Goal: Task Accomplishment & Management: Manage account settings

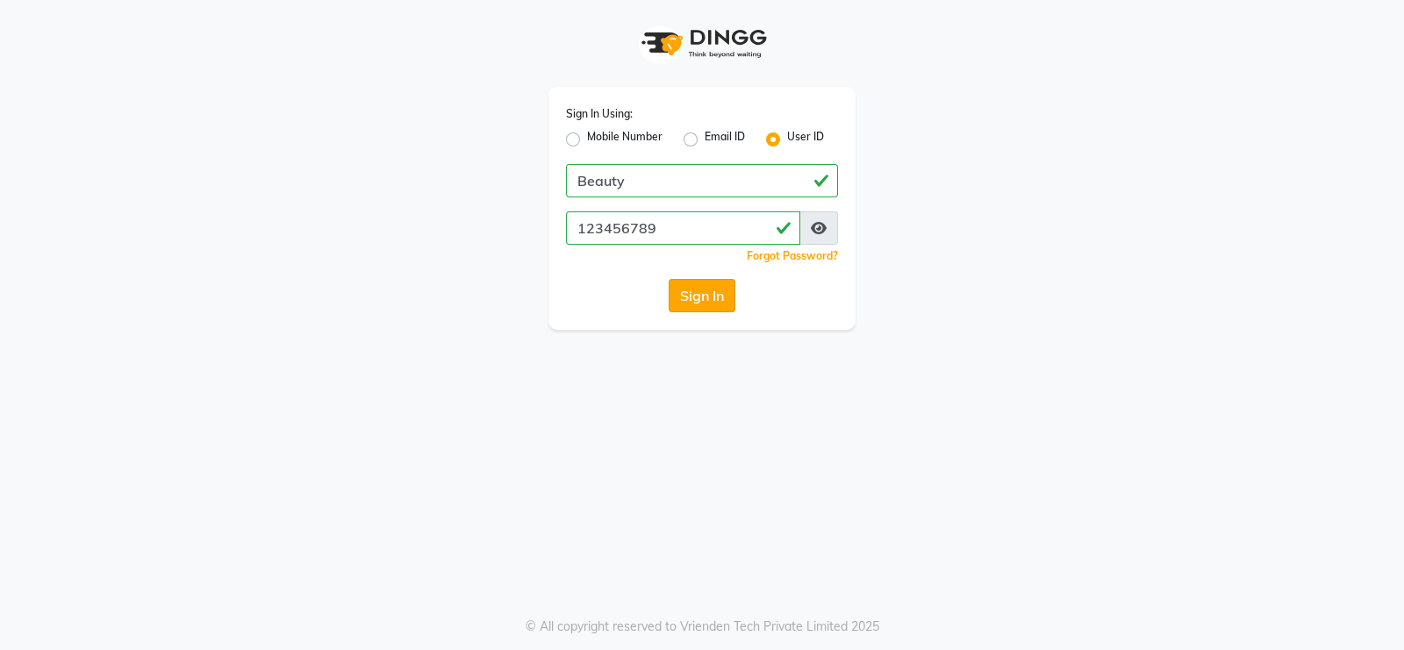
click at [702, 307] on button "Sign In" at bounding box center [702, 295] width 67 height 33
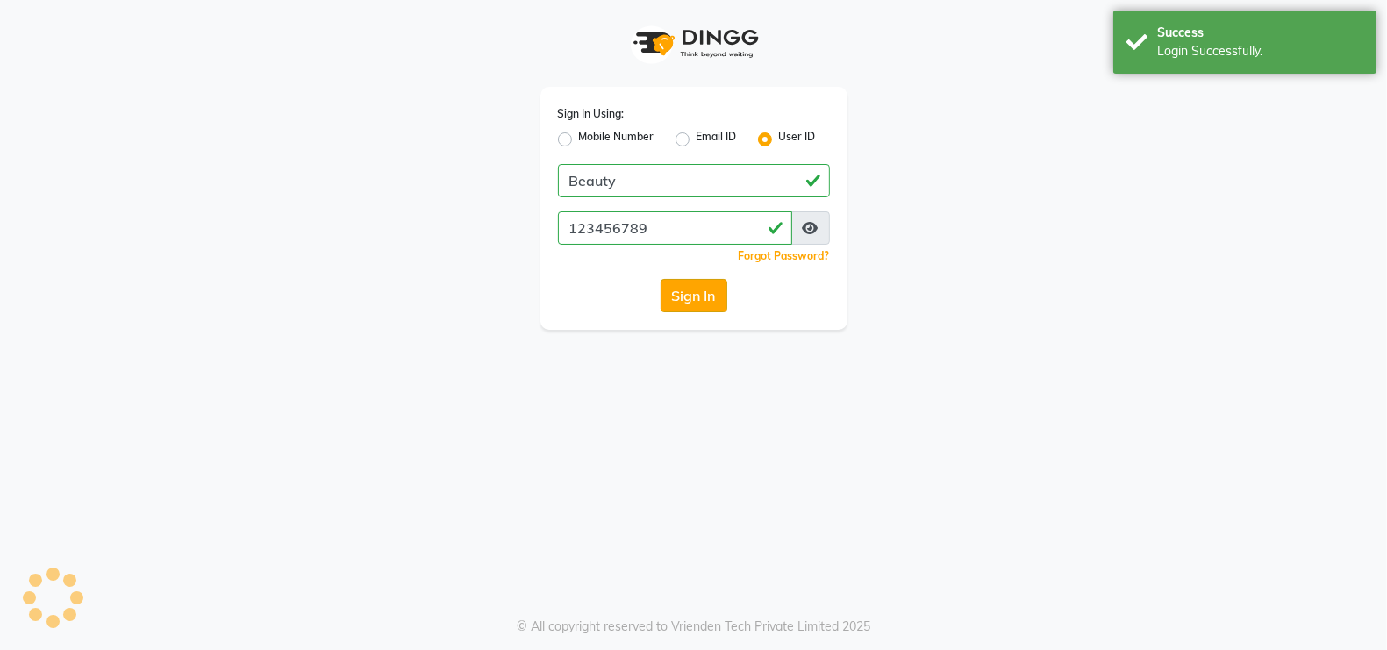
select select "100"
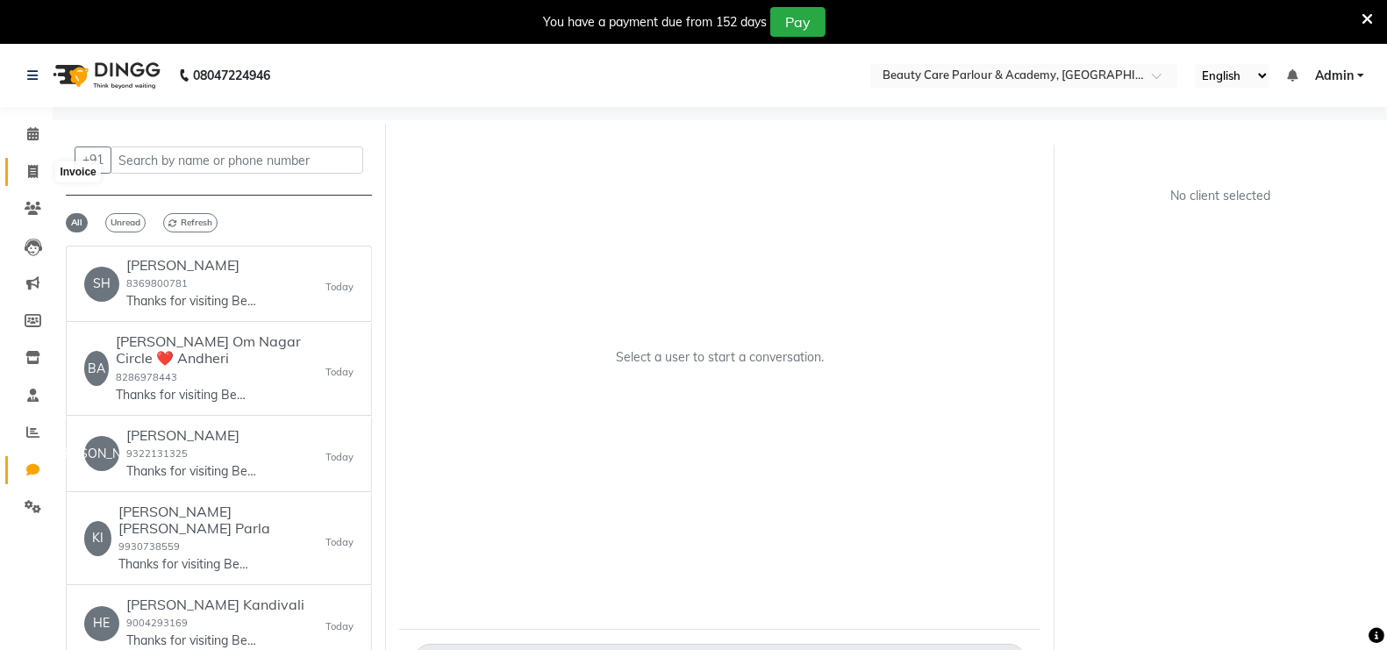
click at [33, 171] on icon at bounding box center [33, 171] width 10 height 13
select select "8049"
select select "service"
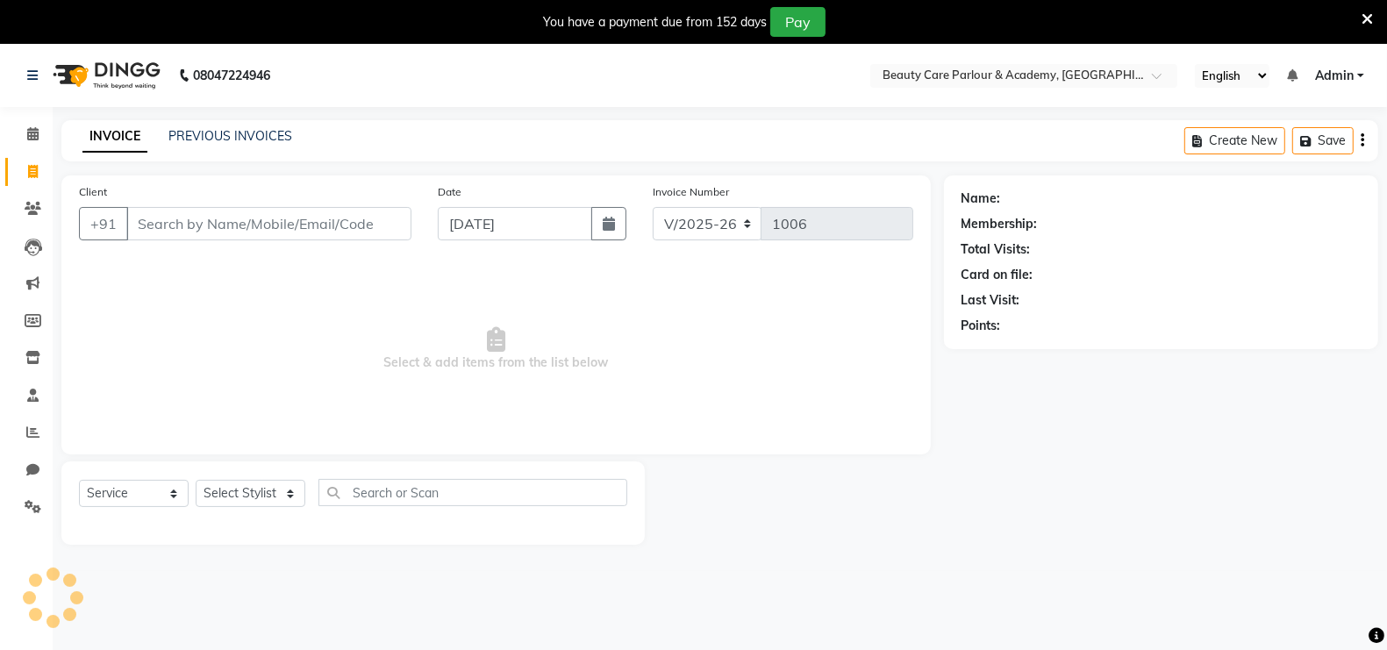
scroll to position [43, 0]
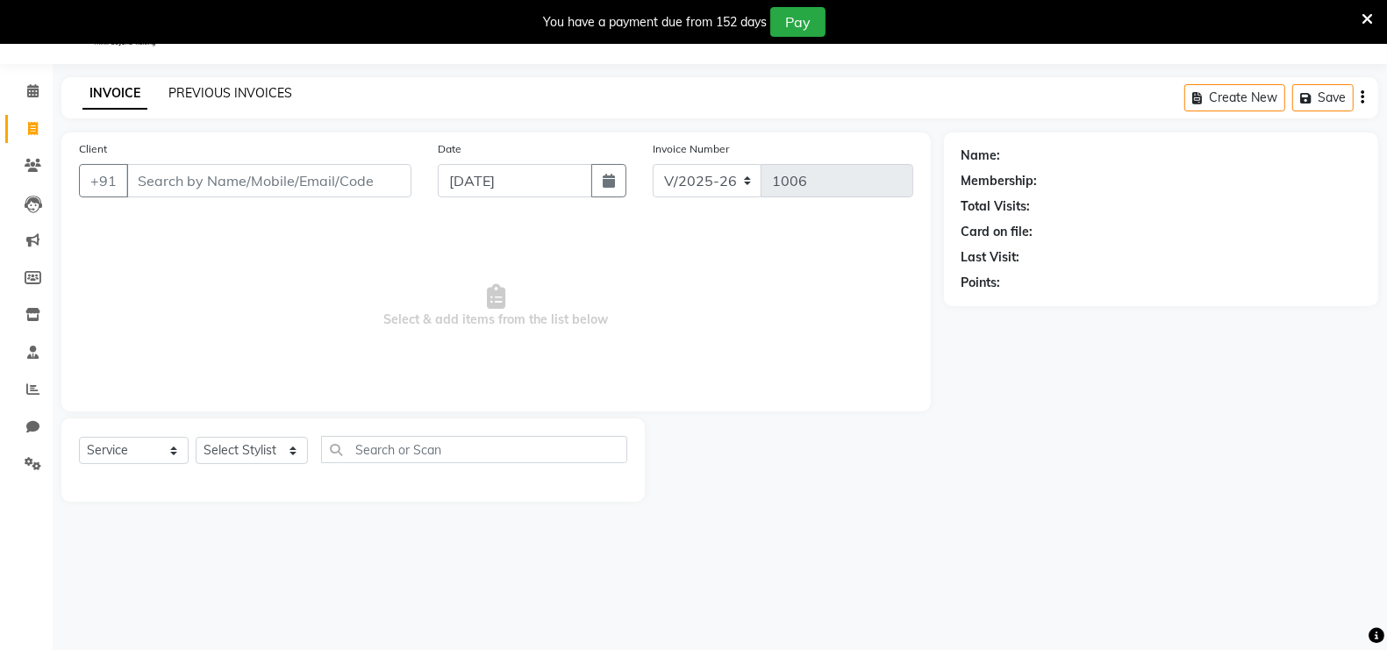
click at [221, 92] on link "PREVIOUS INVOICES" at bounding box center [230, 93] width 124 height 16
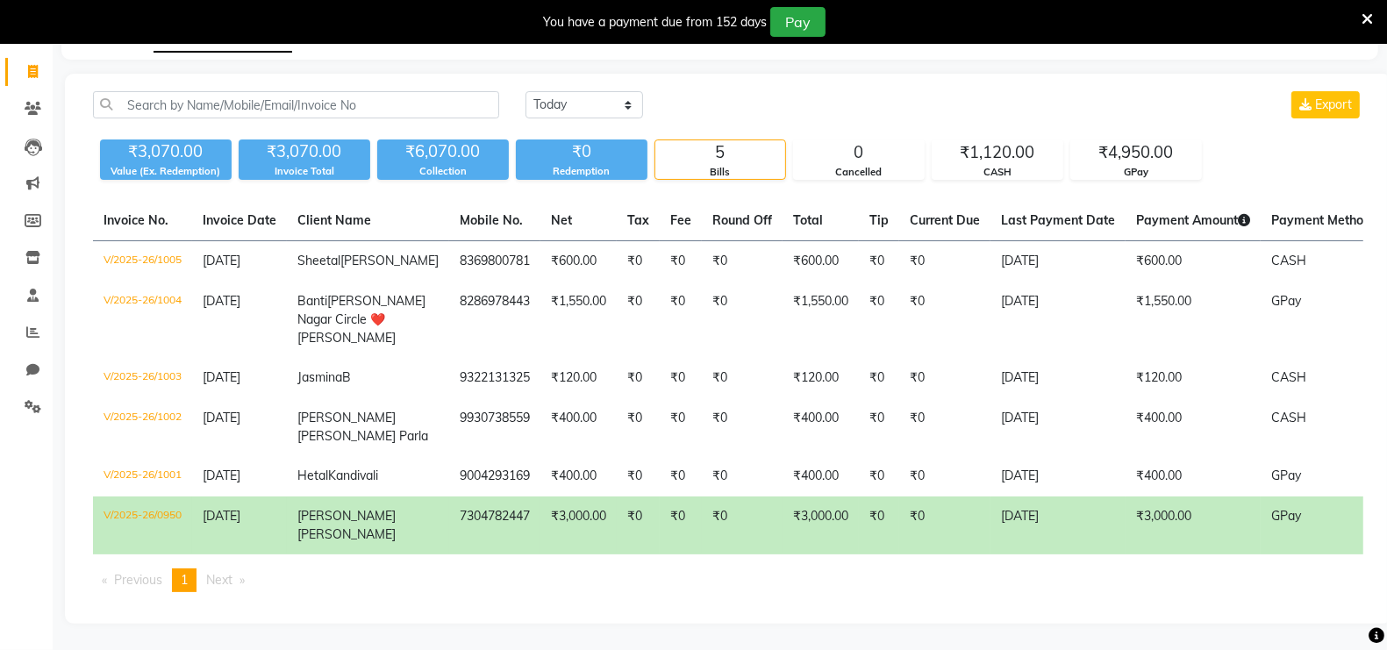
scroll to position [175, 0]
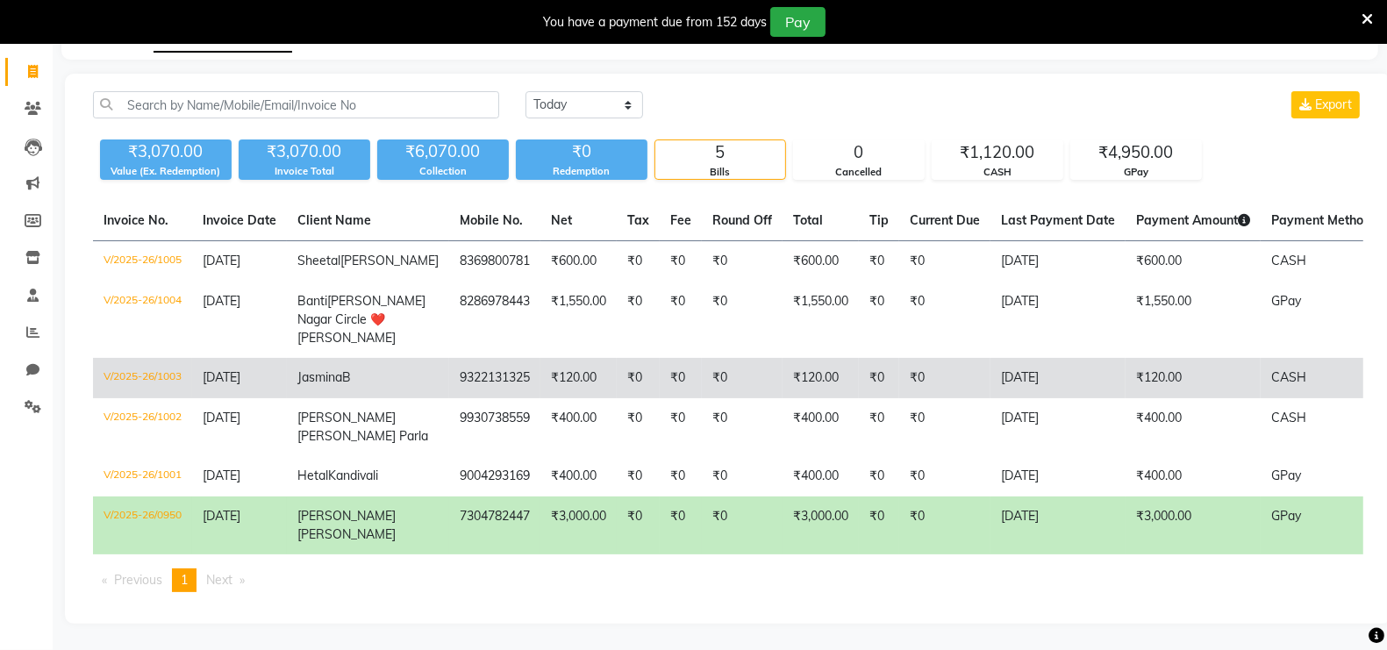
click at [991, 358] on td "[DATE]" at bounding box center [1058, 378] width 135 height 40
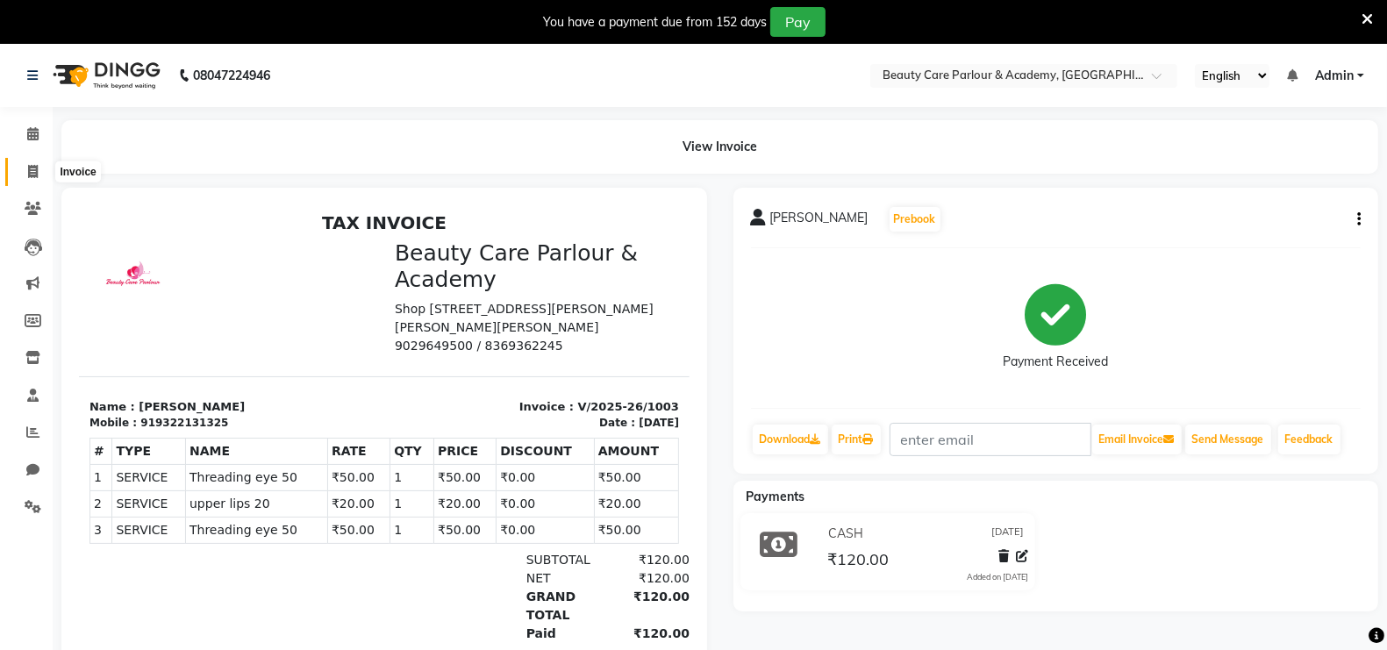
click at [32, 176] on icon at bounding box center [33, 171] width 10 height 13
select select "8049"
select select "service"
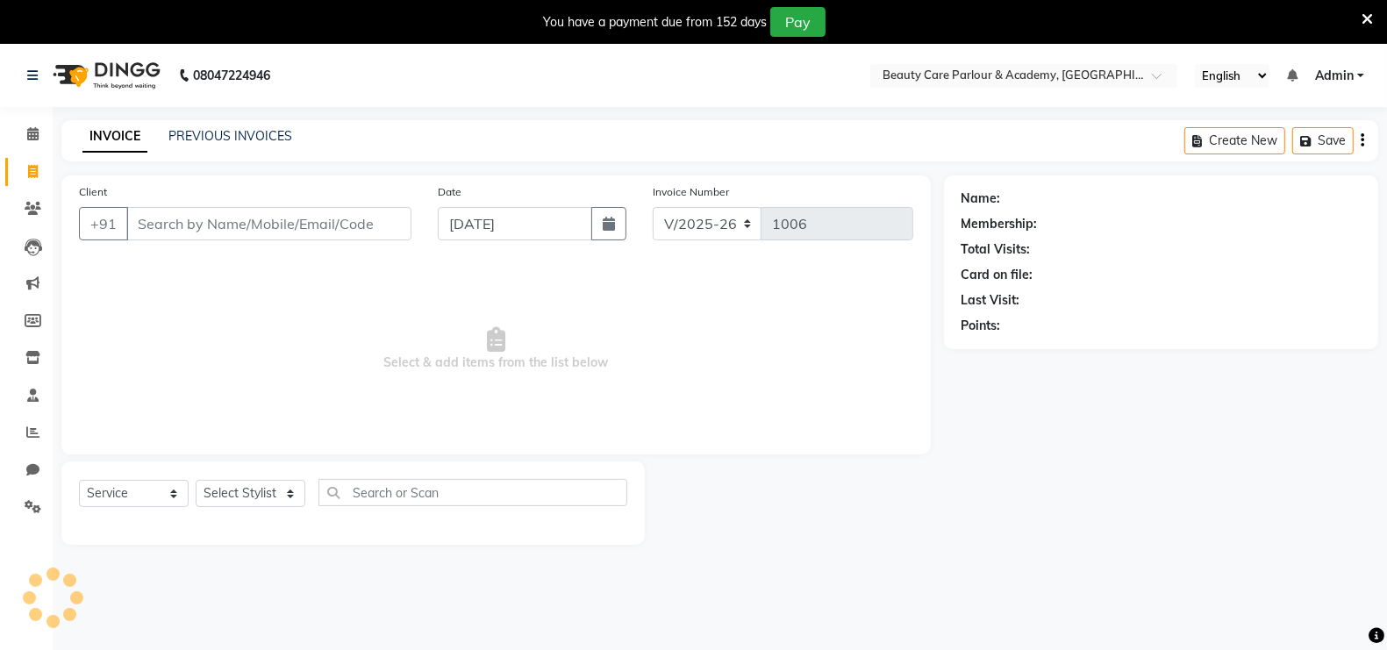
scroll to position [43, 0]
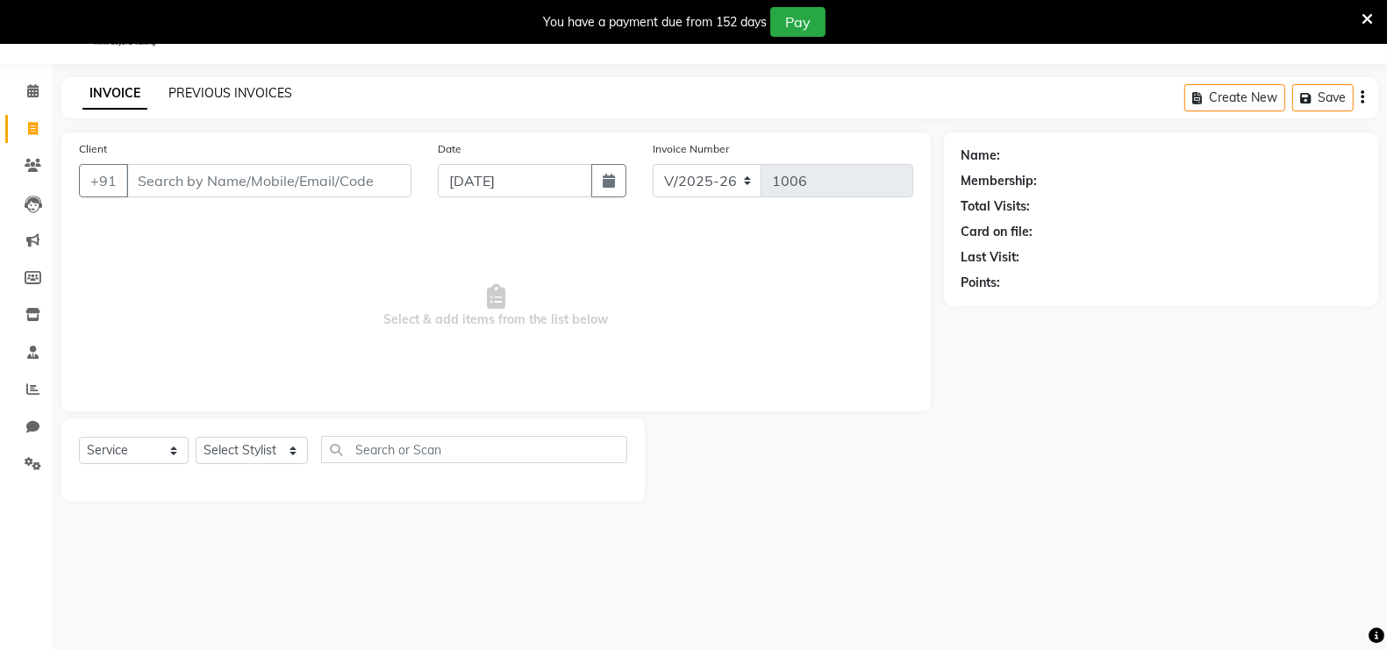
click at [207, 90] on link "PREVIOUS INVOICES" at bounding box center [230, 93] width 124 height 16
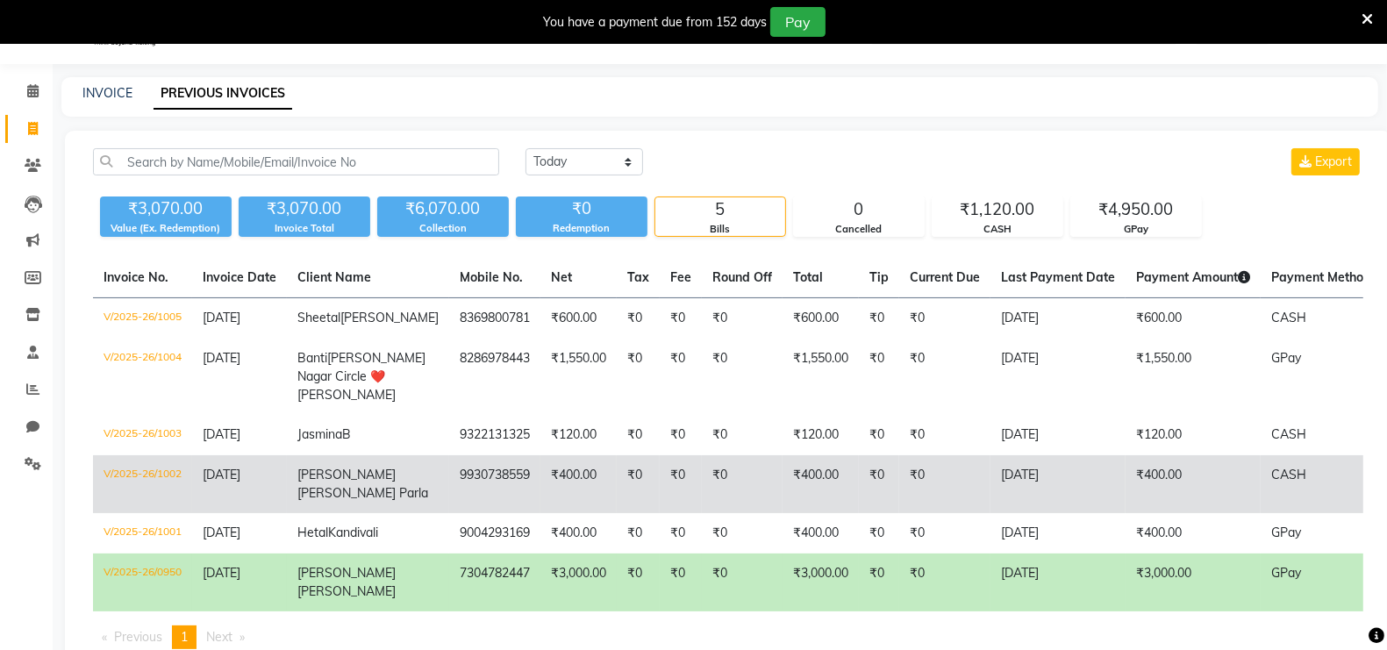
click at [617, 513] on td "₹0" at bounding box center [638, 484] width 43 height 58
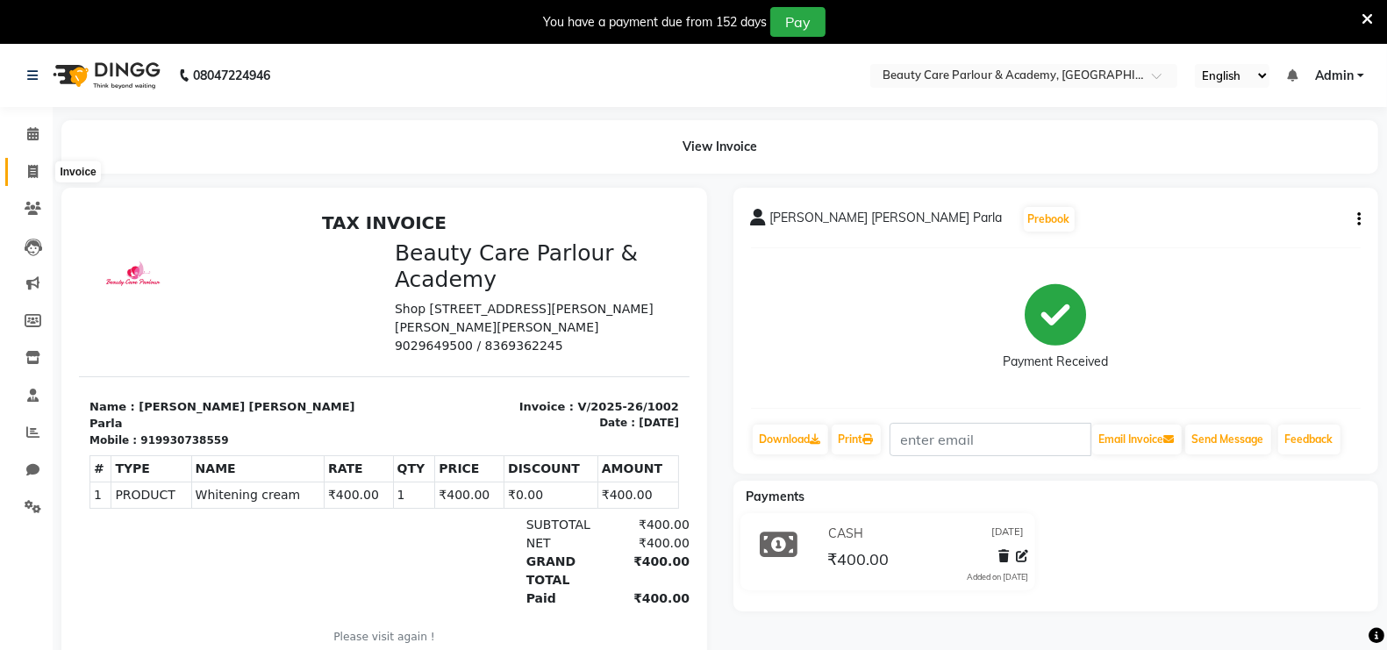
click at [26, 172] on span at bounding box center [33, 172] width 31 height 20
select select "8049"
select select "service"
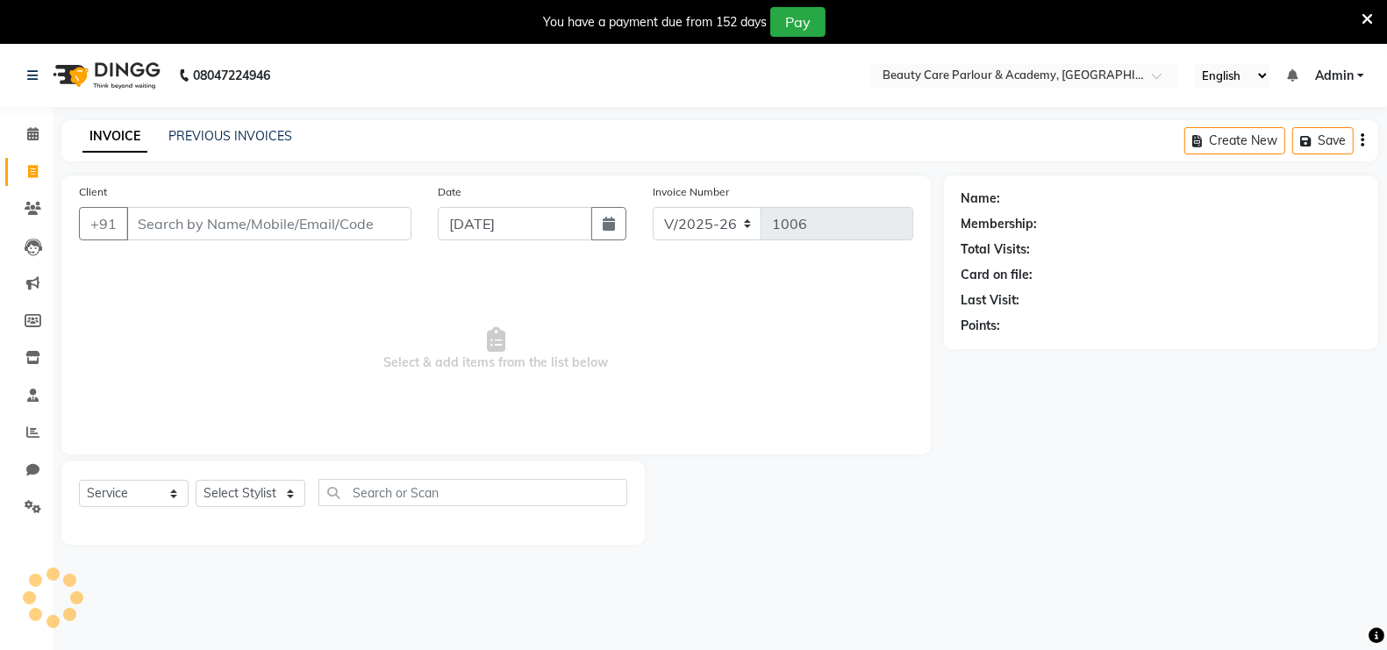
scroll to position [43, 0]
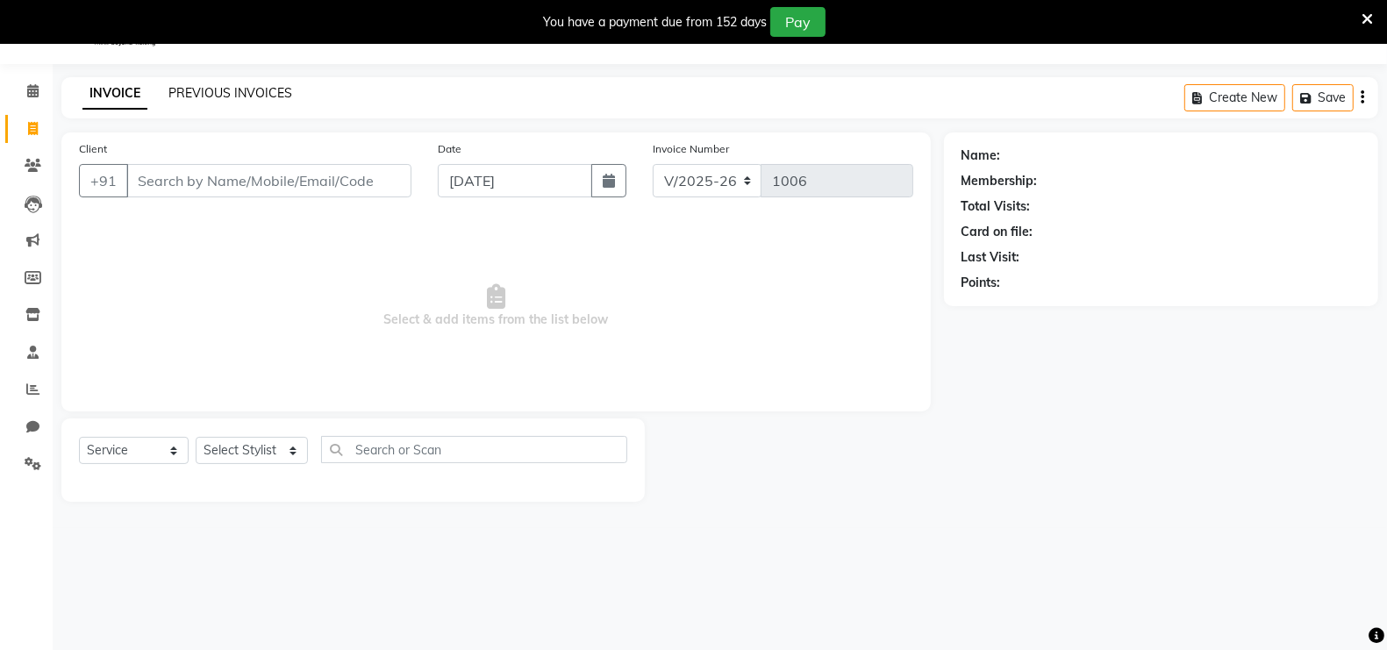
click at [203, 95] on link "PREVIOUS INVOICES" at bounding box center [230, 93] width 124 height 16
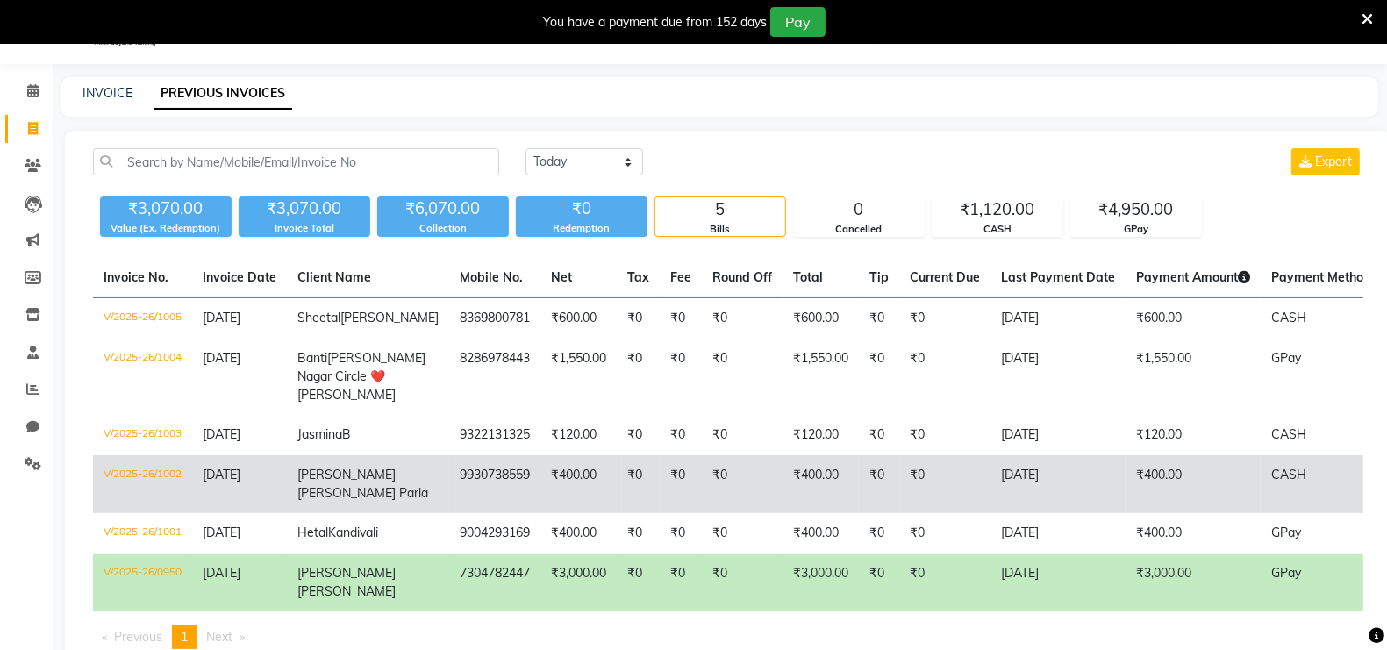
drag, startPoint x: 1393, startPoint y: 639, endPoint x: 946, endPoint y: 556, distance: 454.4
click at [991, 513] on td "[DATE]" at bounding box center [1058, 484] width 135 height 58
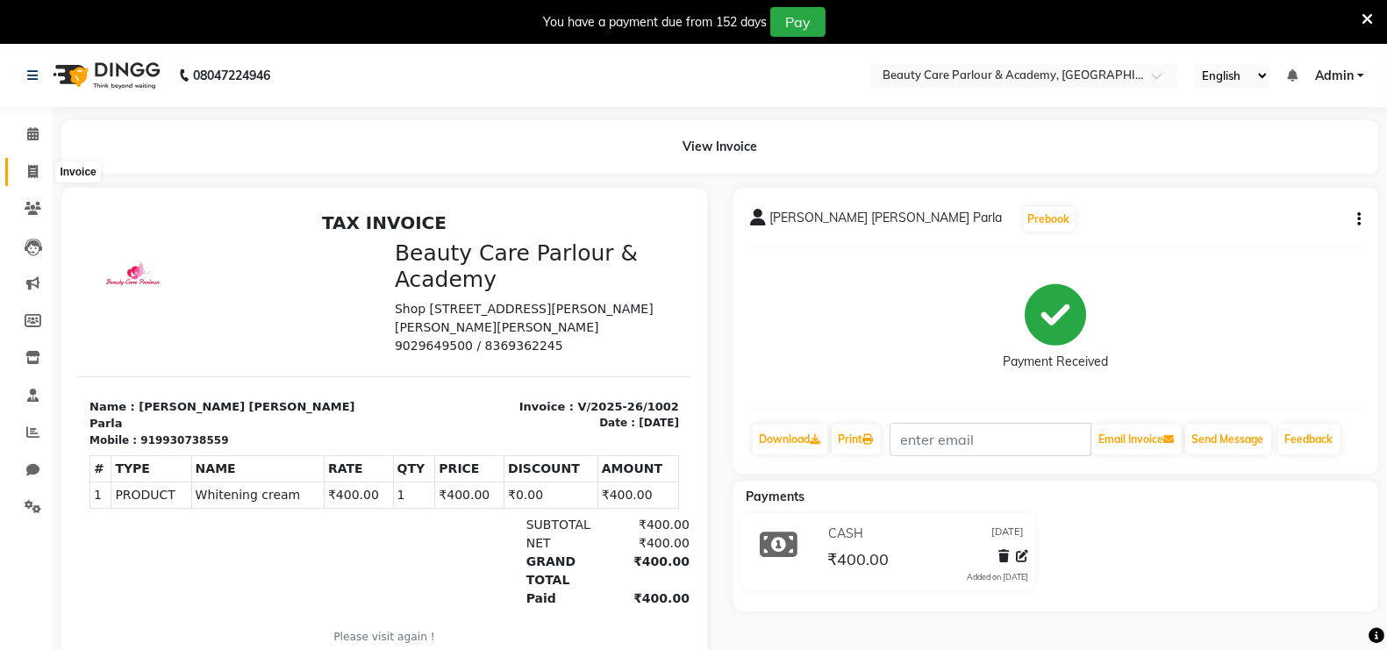
click at [29, 176] on icon at bounding box center [33, 171] width 10 height 13
select select "8049"
select select "service"
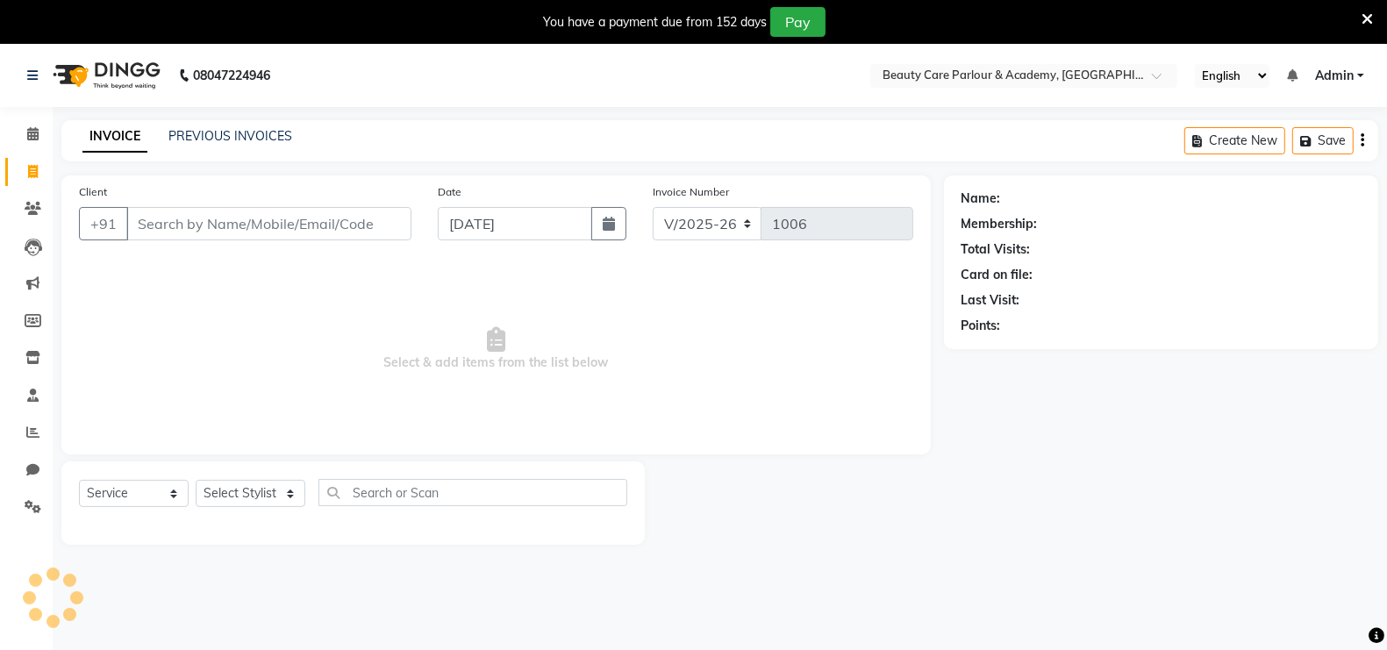
scroll to position [43, 0]
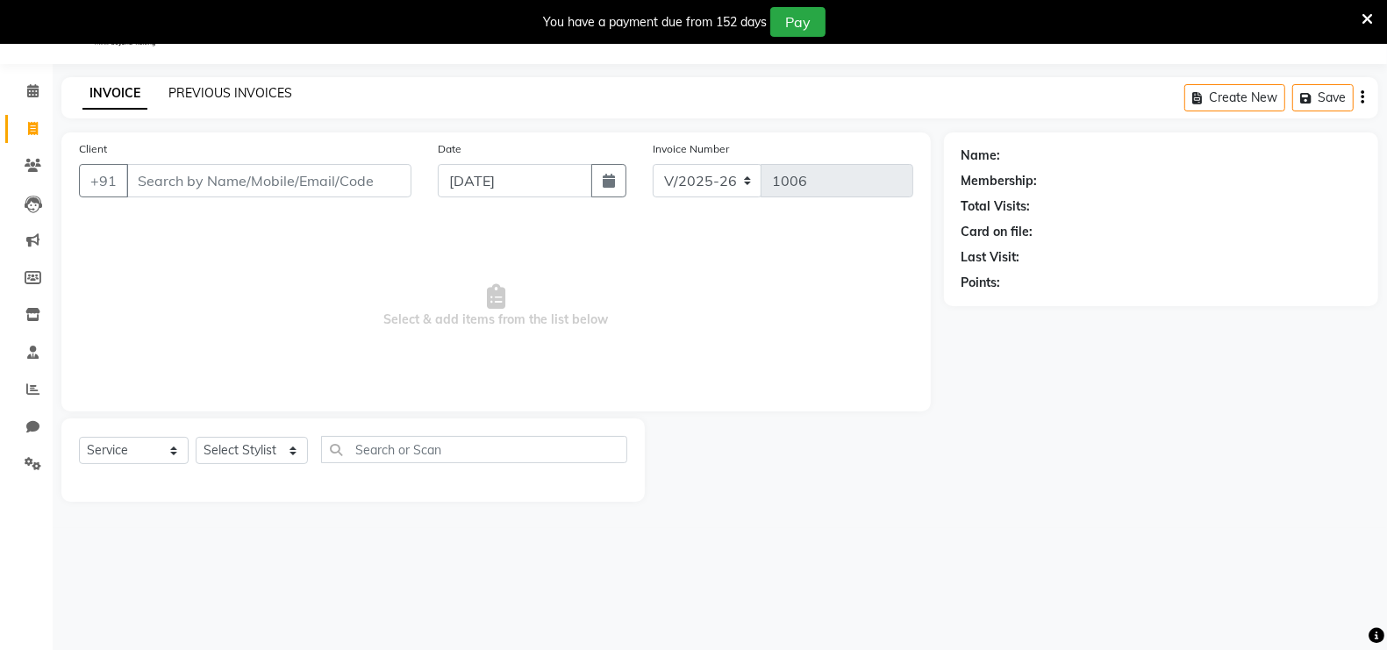
click at [204, 86] on link "PREVIOUS INVOICES" at bounding box center [230, 93] width 124 height 16
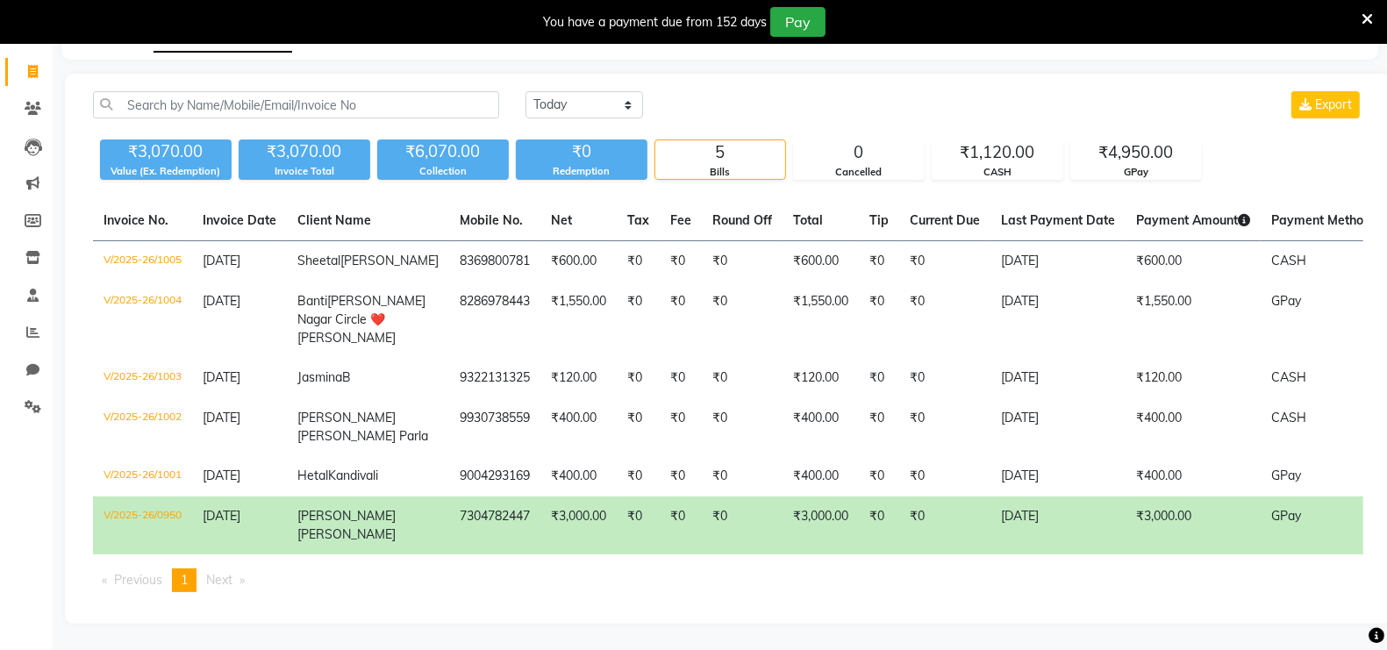
scroll to position [175, 0]
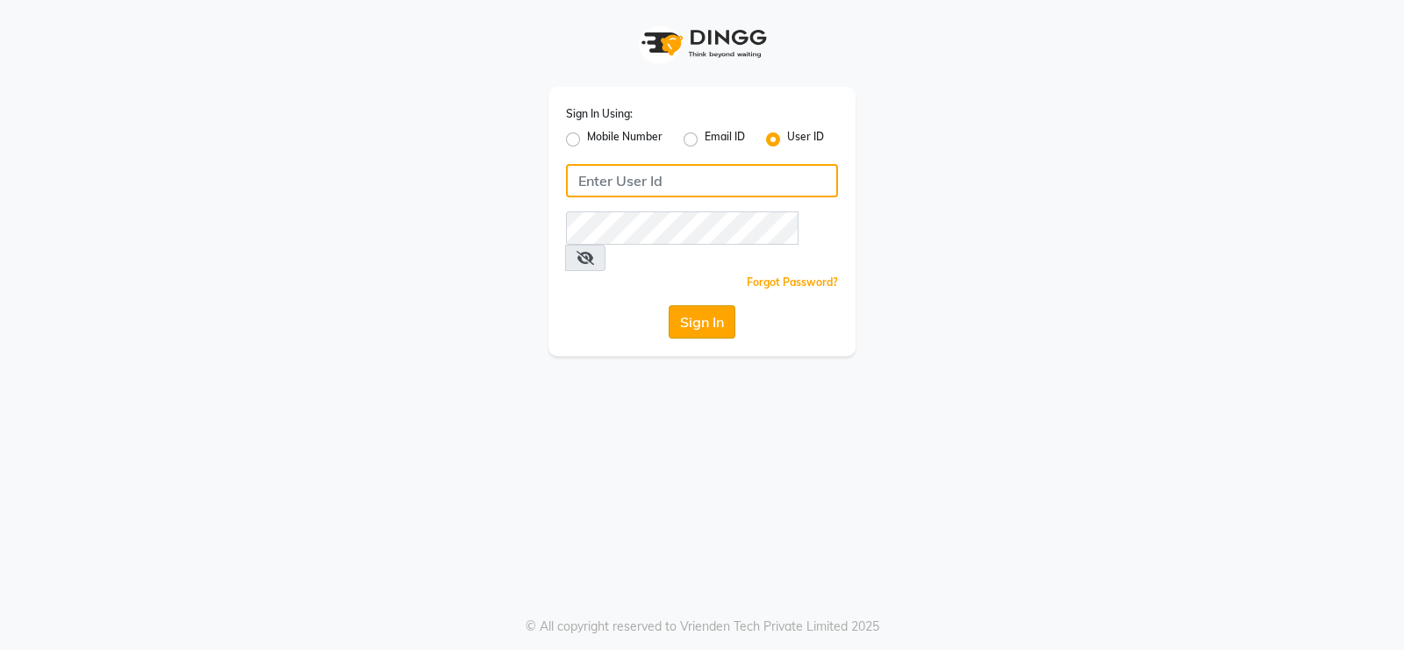
type input "Beauty"
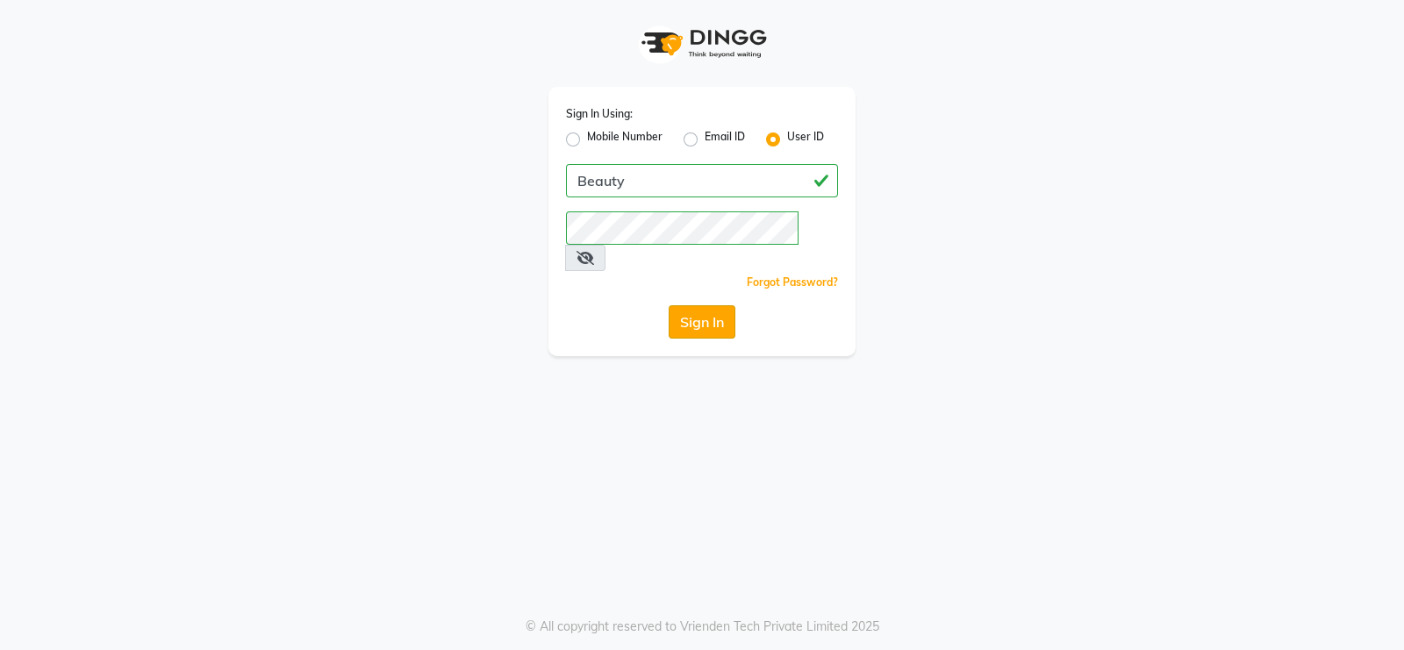
click at [702, 305] on button "Sign In" at bounding box center [702, 321] width 67 height 33
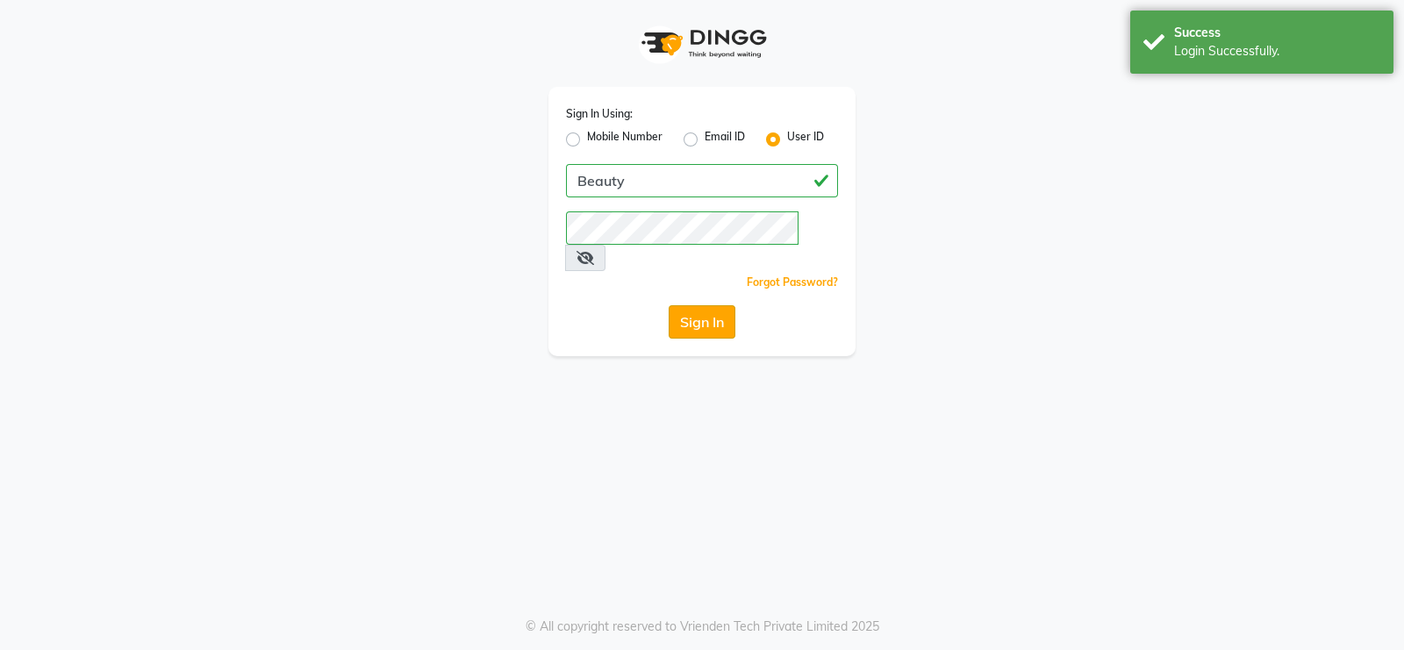
select select "100"
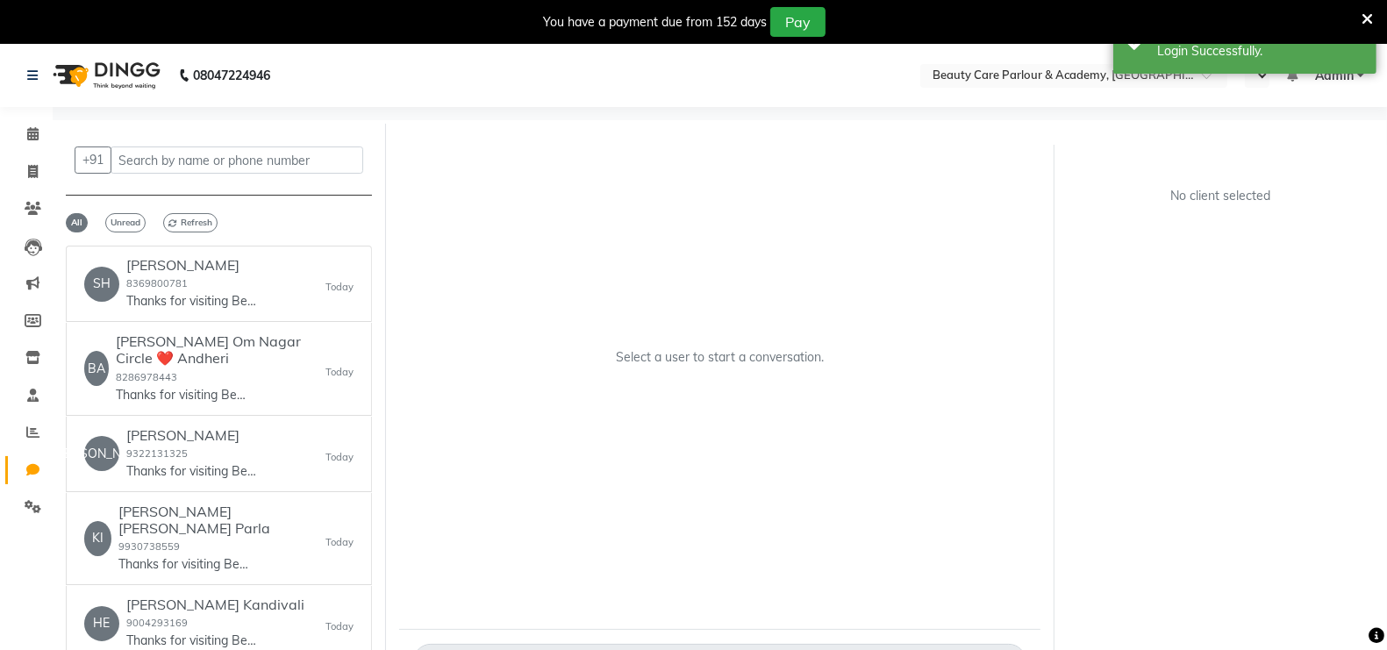
select select "en"
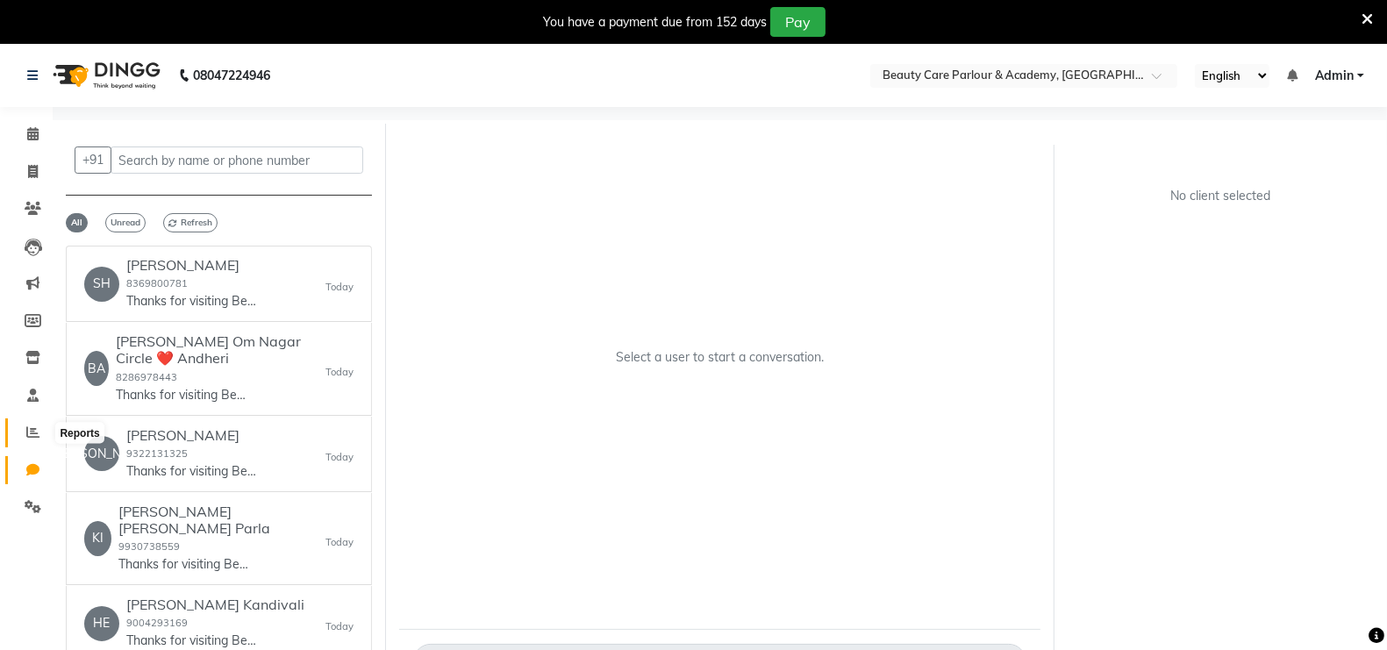
click at [31, 429] on icon at bounding box center [32, 432] width 13 height 13
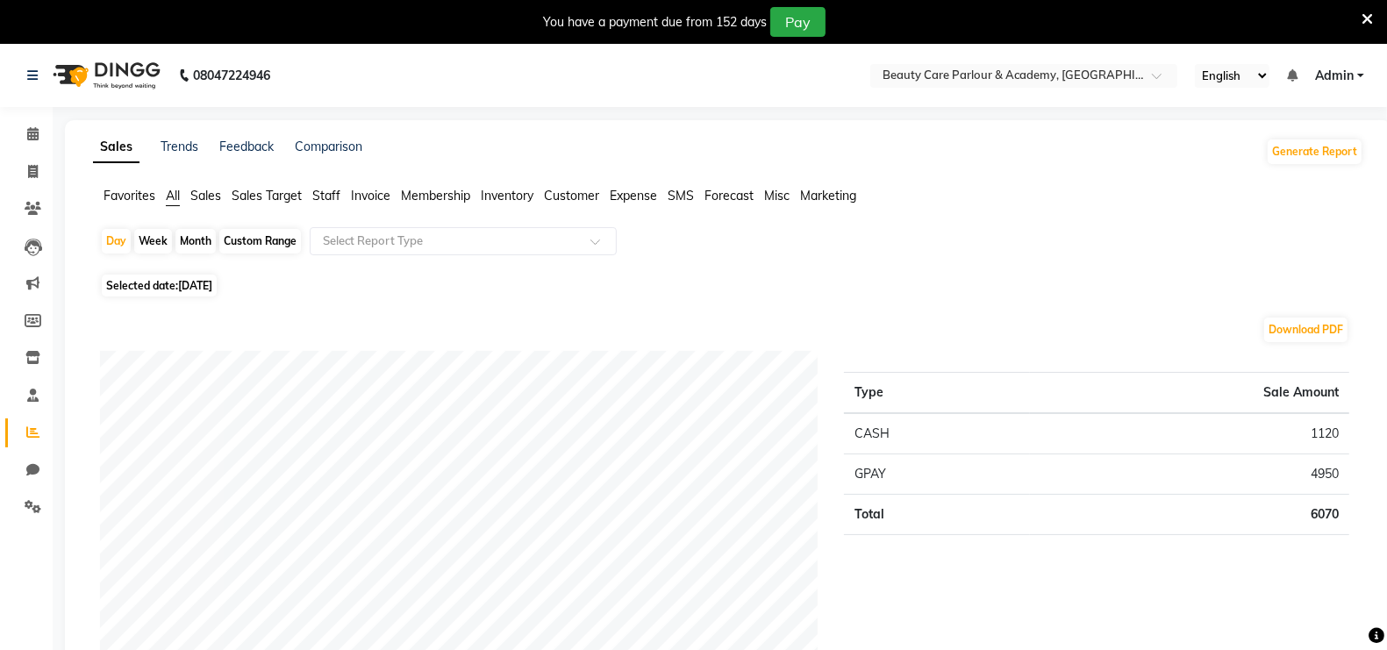
click at [210, 195] on span "Sales" at bounding box center [205, 196] width 31 height 16
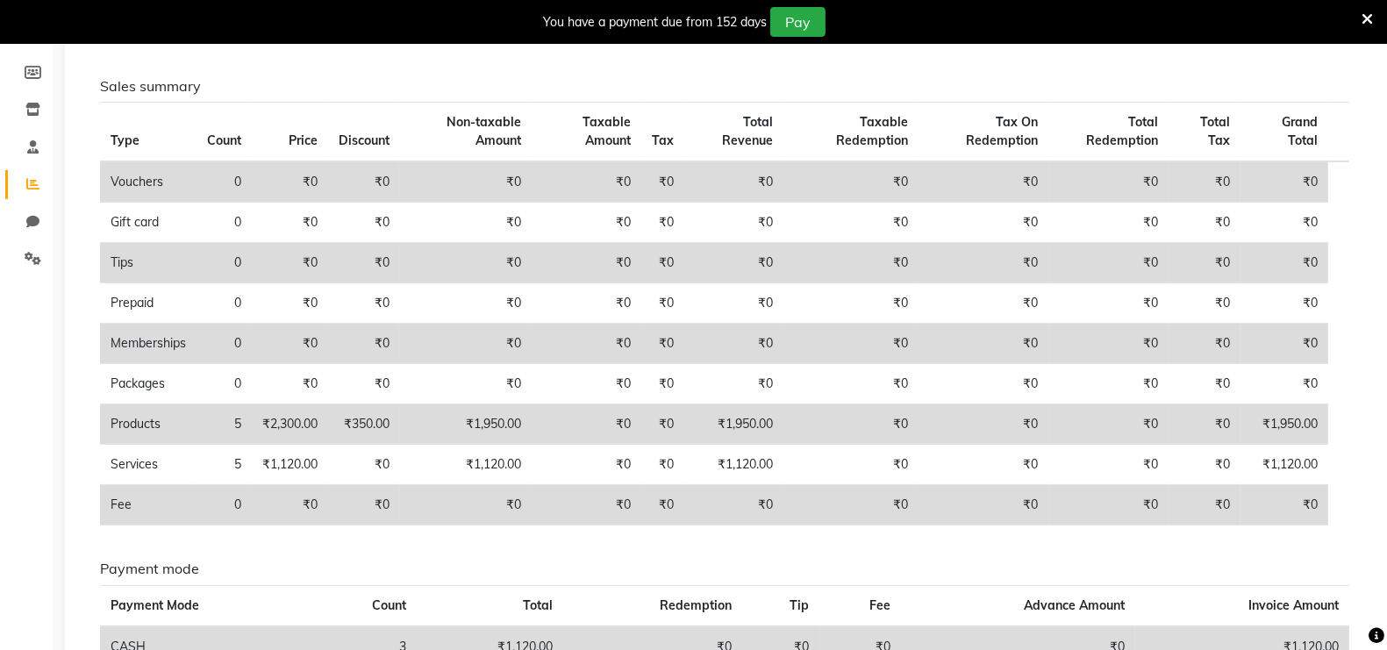
scroll to position [394, 0]
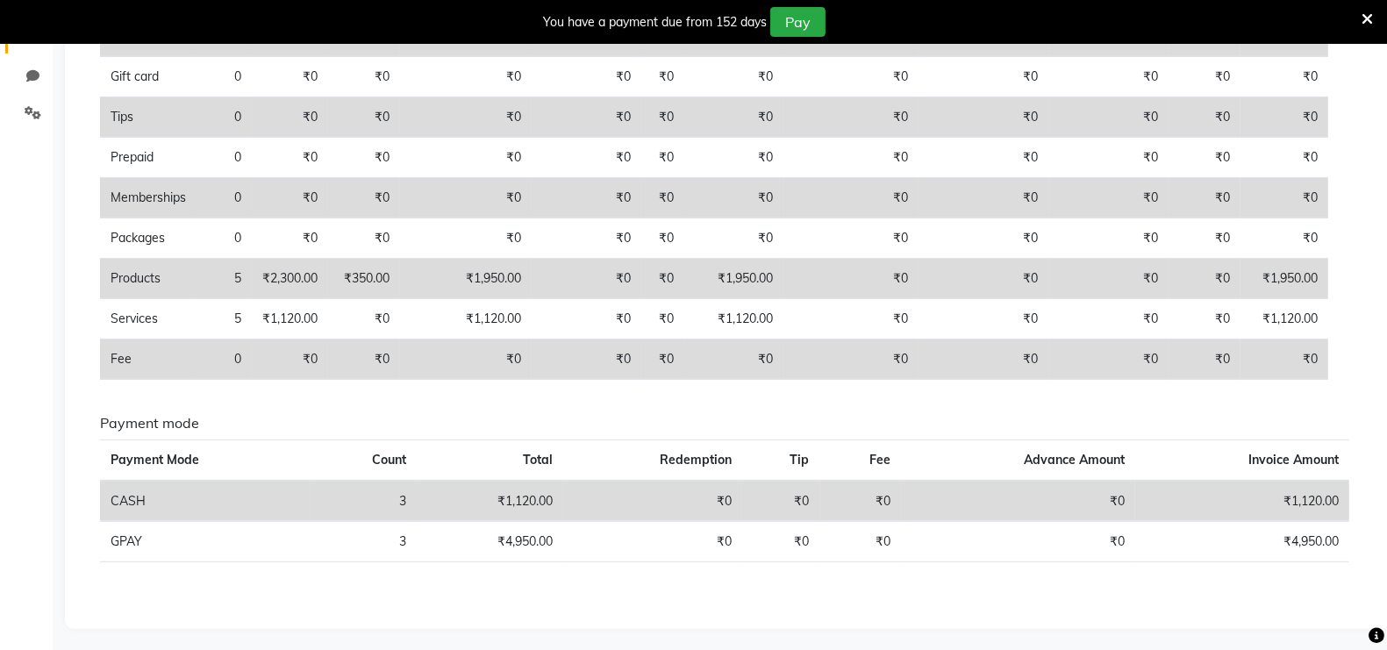
select select "100"
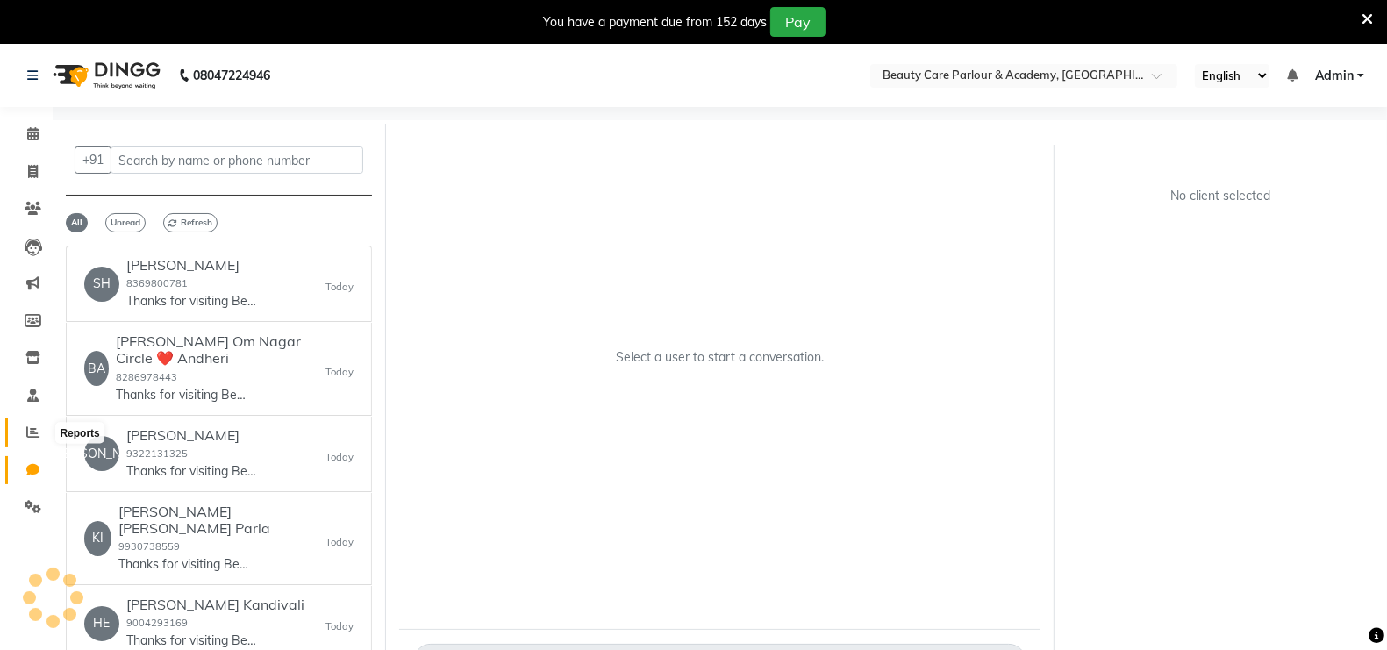
click at [32, 432] on icon at bounding box center [32, 432] width 13 height 13
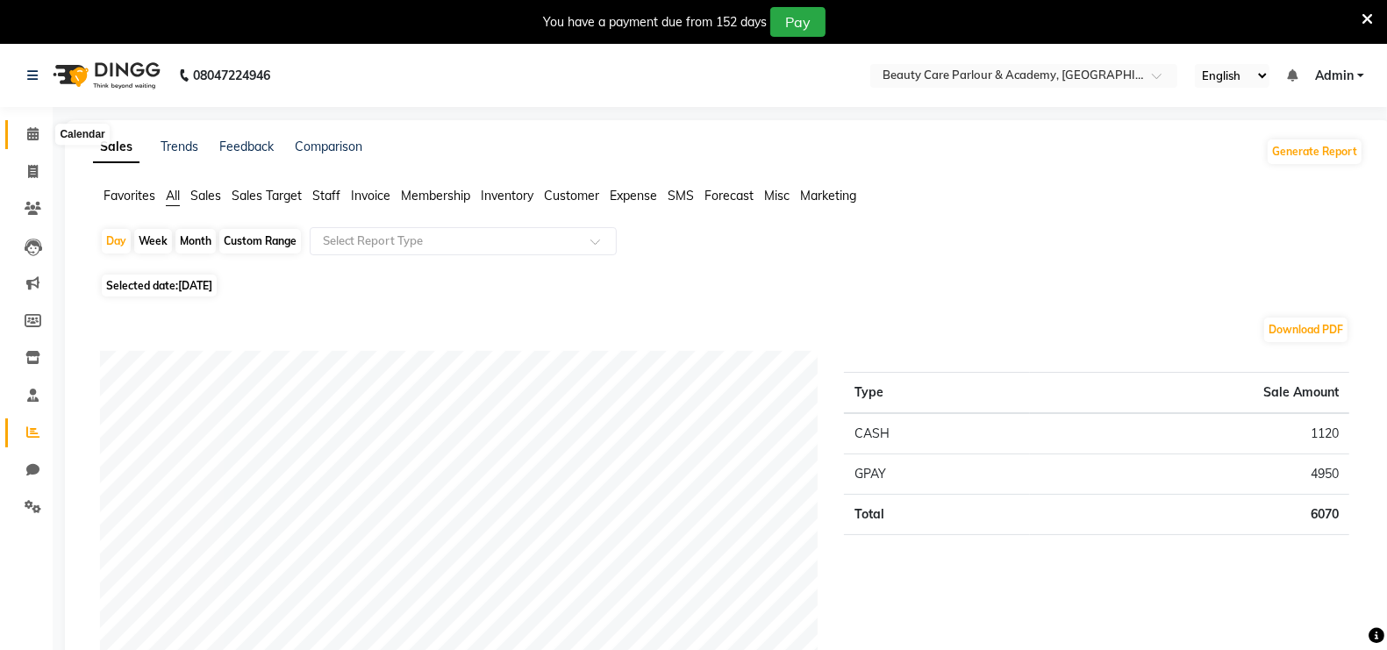
click at [32, 133] on icon at bounding box center [32, 133] width 11 height 13
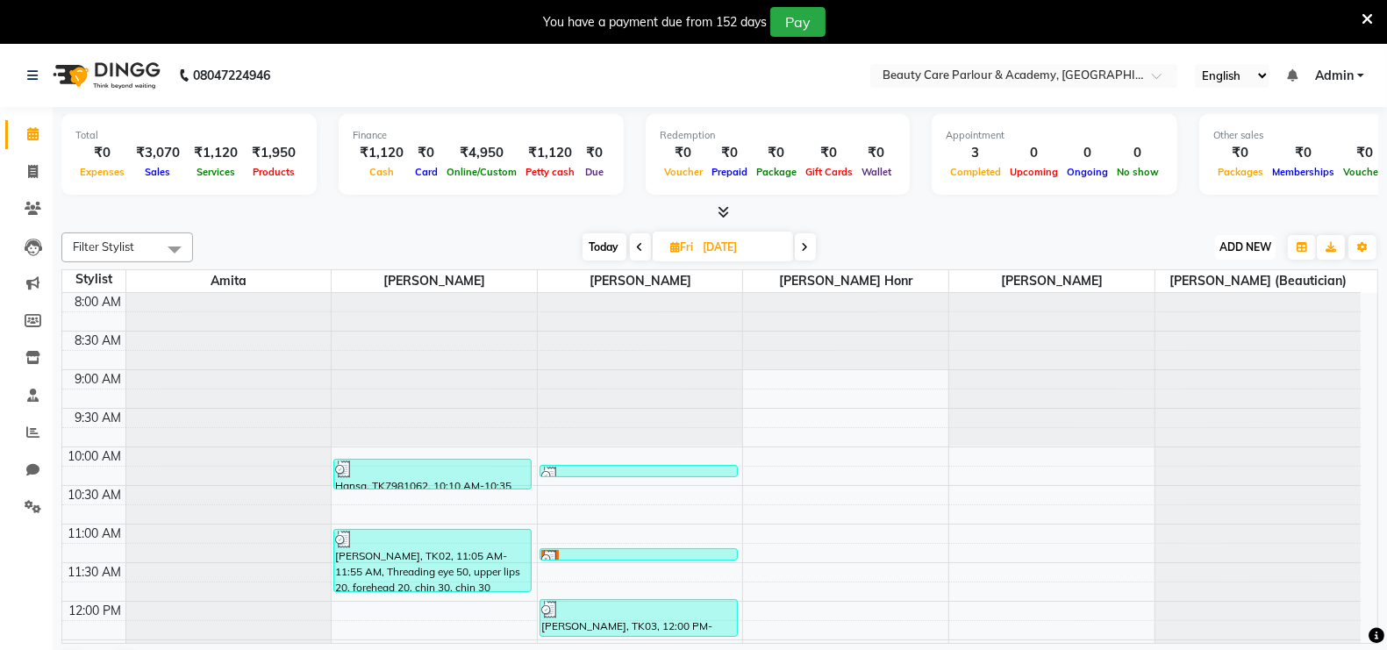
click at [1242, 247] on span "ADD NEW" at bounding box center [1246, 246] width 52 height 13
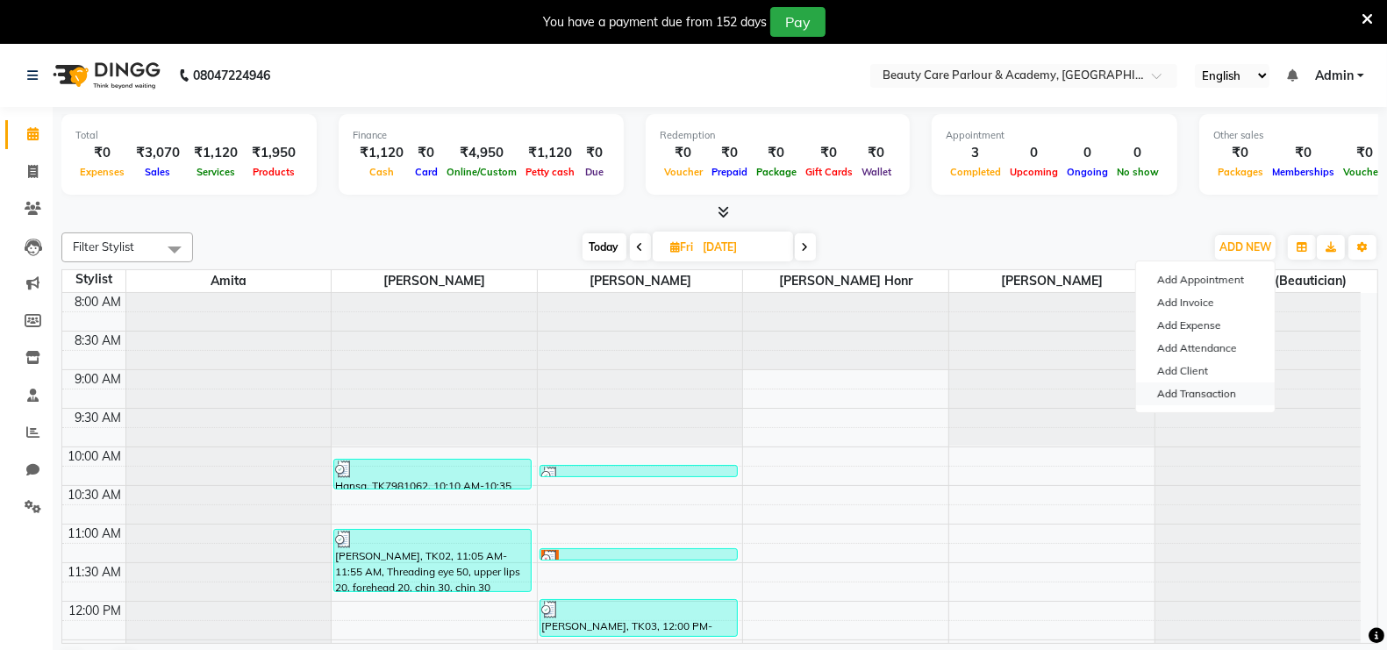
click at [1200, 393] on link "Add Transaction" at bounding box center [1205, 394] width 139 height 23
select select "direct"
select select
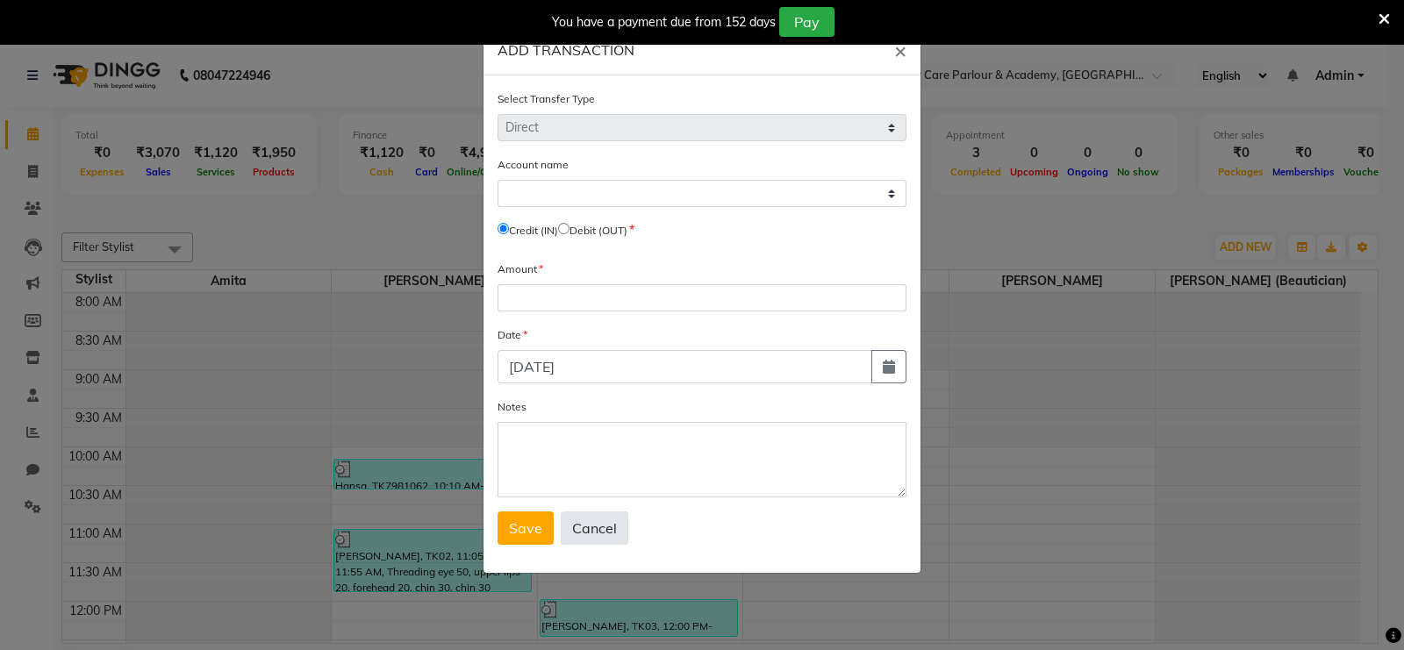
click at [590, 531] on button "Cancel" at bounding box center [595, 528] width 68 height 33
select select
radio input "false"
